Goal: Ask a question

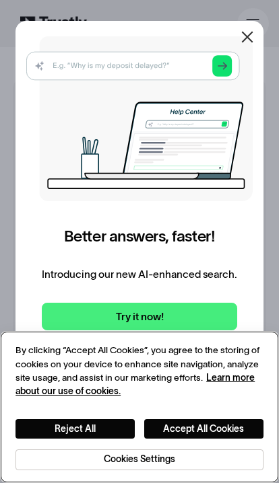
click at [219, 416] on div "Reject All Accept All Cookies Cookies Settings" at bounding box center [139, 434] width 248 height 71
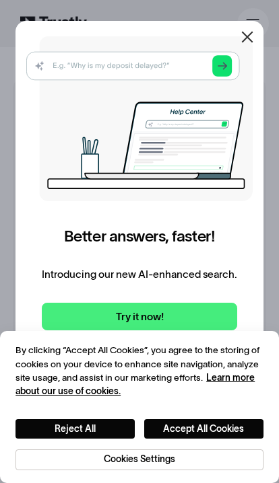
click at [243, 44] on icon at bounding box center [247, 37] width 16 height 16
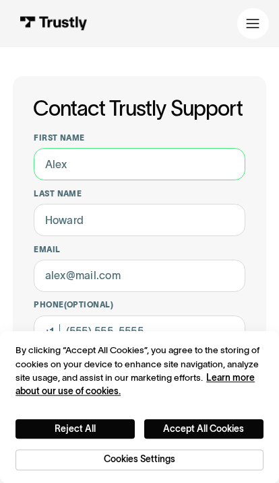
click at [217, 160] on input "First name" at bounding box center [139, 164] width 211 height 32
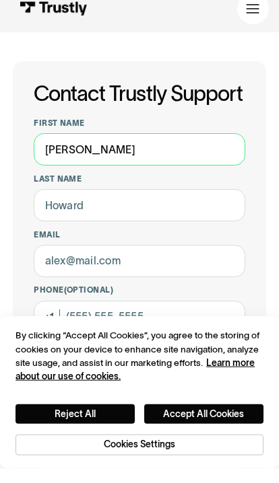
type input "[PERSON_NAME]"
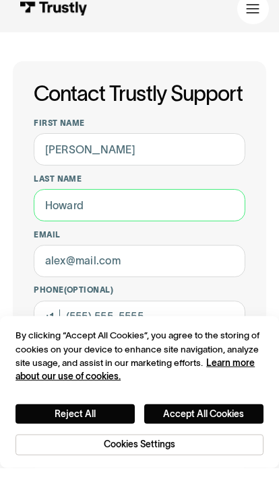
click at [207, 214] on input "Last name" at bounding box center [139, 220] width 211 height 32
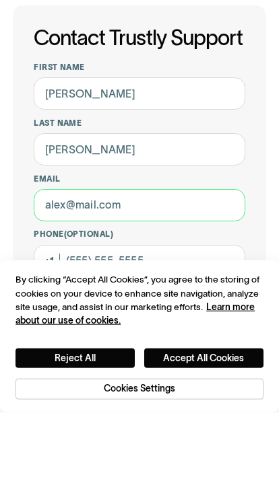
click at [205, 260] on input "Email" at bounding box center [139, 276] width 211 height 32
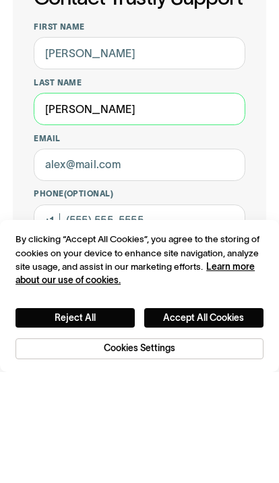
click at [200, 204] on input "[PERSON_NAME]" at bounding box center [139, 220] width 211 height 32
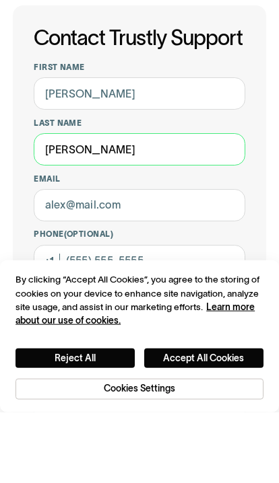
type input "[PERSON_NAME]"
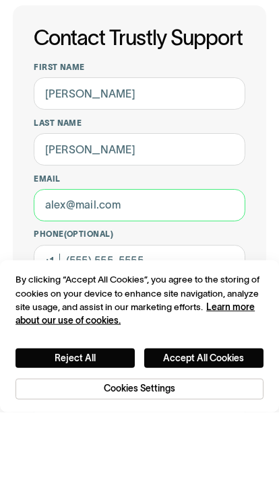
click at [203, 260] on input "Email" at bounding box center [139, 276] width 211 height 32
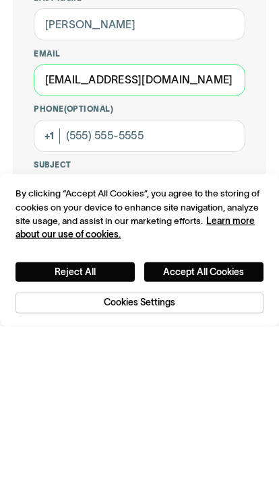
scroll to position [42, 0]
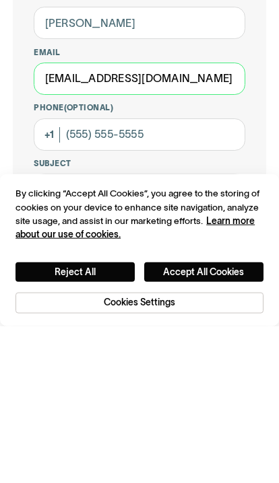
type input "[EMAIL_ADDRESS][DOMAIN_NAME]"
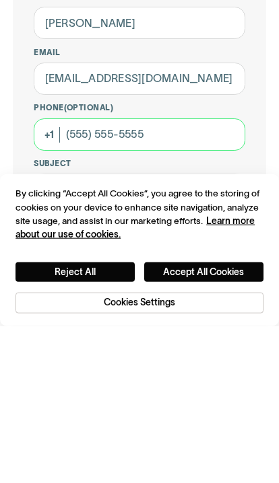
click at [204, 275] on input "Phone (Optional)" at bounding box center [139, 291] width 211 height 32
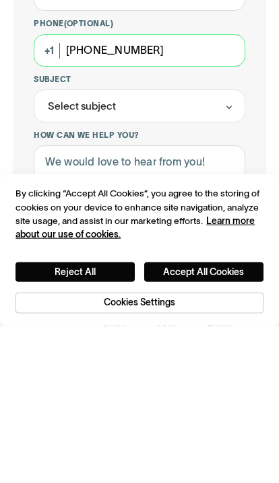
scroll to position [130, 0]
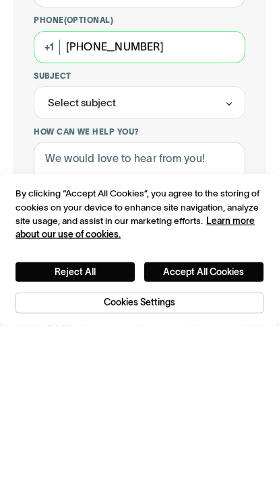
type input "[PHONE_NUMBER]"
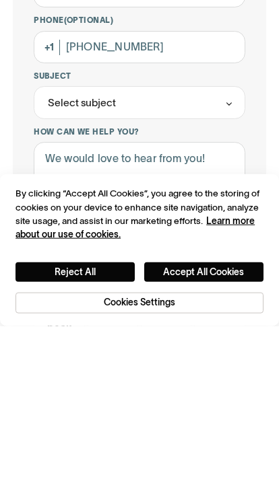
click at [200, 243] on div "Select subject" at bounding box center [139, 259] width 211 height 32
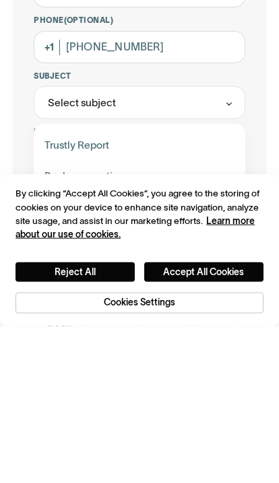
scroll to position [287, 0]
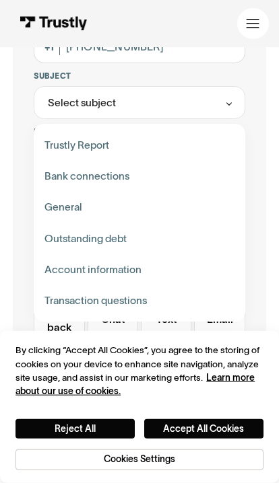
click at [135, 289] on div "Contact Trustly Support" at bounding box center [139, 300] width 201 height 31
type input "**********"
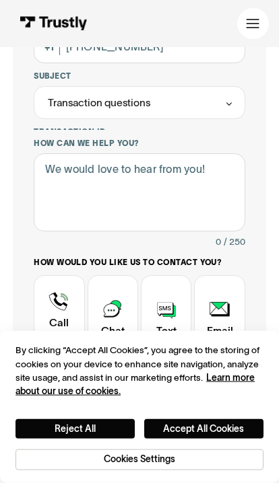
scroll to position [287, 0]
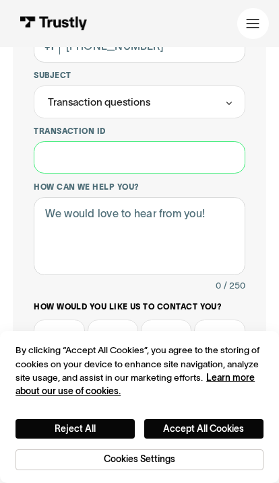
click at [219, 154] on input "Transaction ID" at bounding box center [139, 157] width 211 height 32
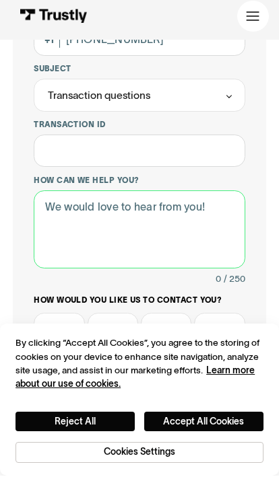
click at [216, 232] on textarea "How can we help you?" at bounding box center [139, 237] width 211 height 78
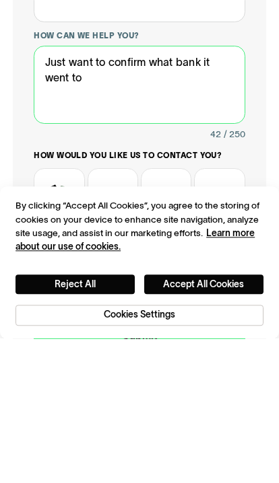
type textarea "Just want to confirm what bank it went to"
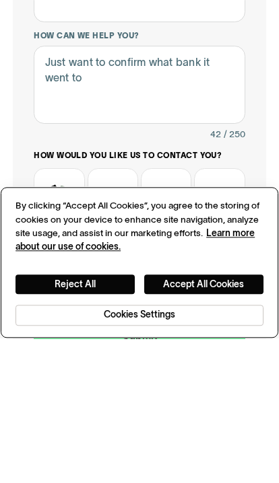
click at [215, 419] on button "Accept All Cookies" at bounding box center [203, 429] width 119 height 20
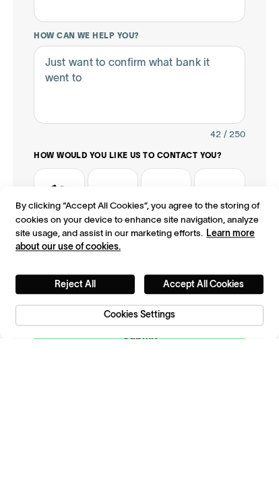
scroll to position [439, 0]
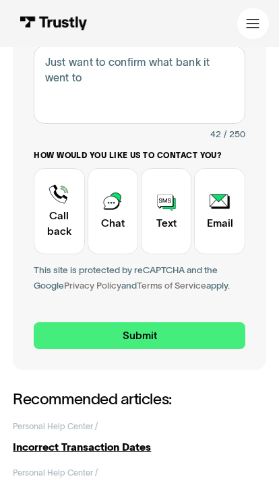
click at [167, 199] on div "Contact Trustly Support" at bounding box center [166, 211] width 51 height 86
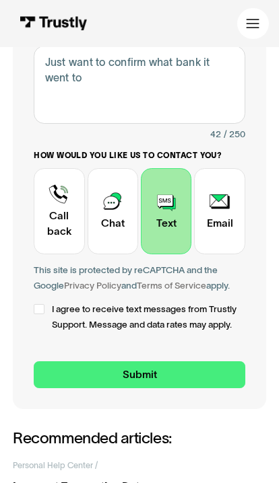
click at [36, 304] on div "Contact Trustly Support" at bounding box center [39, 309] width 10 height 10
click at [63, 362] on input "Submit" at bounding box center [139, 376] width 211 height 28
type input "[PHONE_NUMBER]"
